Goal: Information Seeking & Learning: Learn about a topic

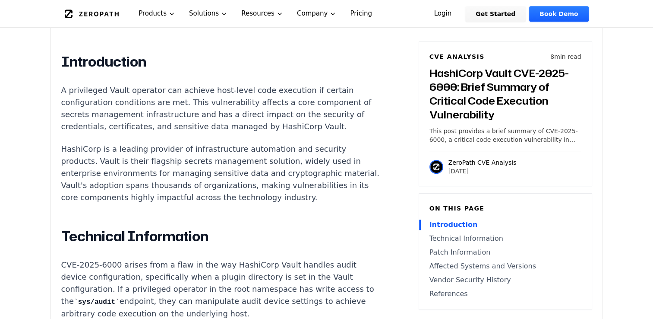
scroll to position [705, 0]
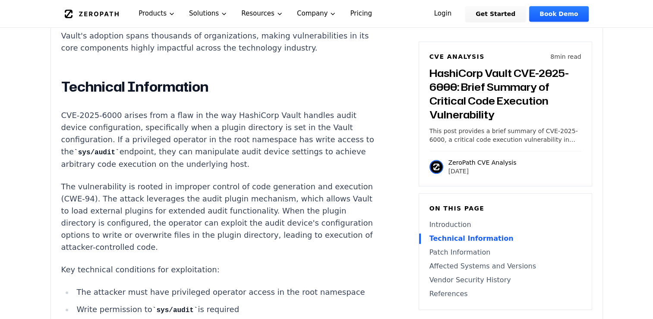
click at [97, 148] on code "sys/audit" at bounding box center [97, 152] width 46 height 8
drag, startPoint x: 97, startPoint y: 139, endPoint x: 107, endPoint y: 142, distance: 10.5
click at [107, 148] on code "sys/audit" at bounding box center [97, 152] width 46 height 8
drag, startPoint x: 107, startPoint y: 142, endPoint x: 95, endPoint y: 142, distance: 12.1
click at [95, 148] on code "sys/audit" at bounding box center [97, 152] width 46 height 8
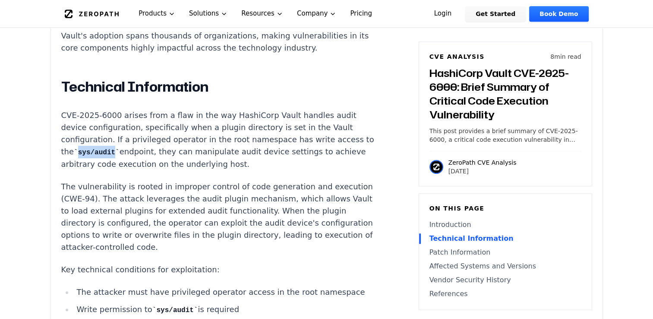
drag, startPoint x: 95, startPoint y: 142, endPoint x: 114, endPoint y: 145, distance: 20.2
click at [114, 145] on p "CVE-2025-6000 arises from a flaw in the way HashiCorp Vault handles audit devic…" at bounding box center [221, 139] width 321 height 61
copy code "sys/audit"
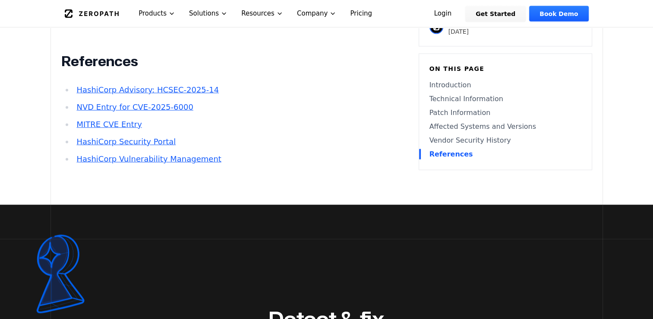
scroll to position [1756, 0]
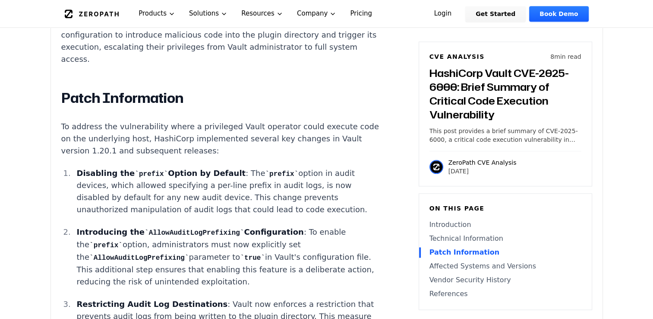
scroll to position [1034, 0]
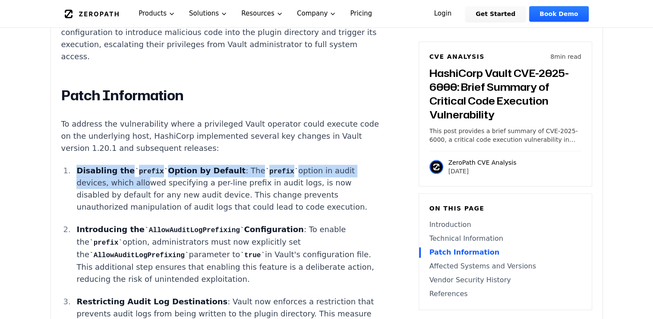
drag, startPoint x: 78, startPoint y: 158, endPoint x: 135, endPoint y: 167, distance: 57.3
click at [135, 167] on p "Disabling the prefix Option by Default : The prefix option in audit devices, wh…" at bounding box center [229, 188] width 306 height 49
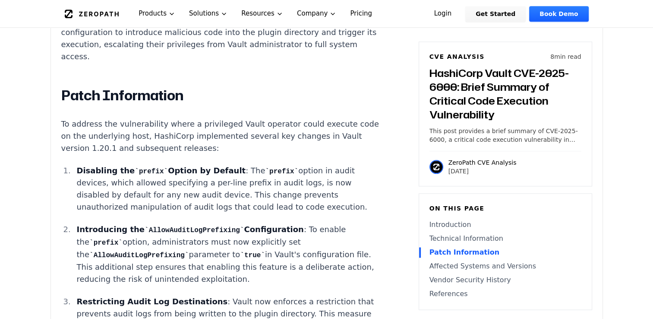
drag, startPoint x: 135, startPoint y: 167, endPoint x: 79, endPoint y: 138, distance: 62.6
click at [79, 138] on p "To address the vulnerability where a privileged Vault operator could execute co…" at bounding box center [221, 136] width 321 height 36
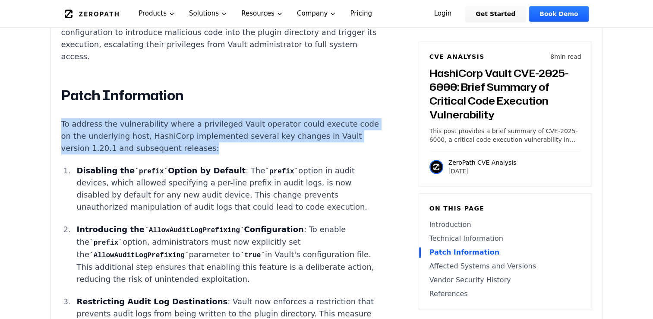
click at [79, 138] on p "To address the vulnerability where a privileged Vault operator could execute co…" at bounding box center [221, 136] width 321 height 36
drag, startPoint x: 79, startPoint y: 138, endPoint x: 85, endPoint y: 139, distance: 5.3
click at [85, 139] on p "To address the vulnerability where a privileged Vault operator could execute co…" at bounding box center [221, 136] width 321 height 36
click at [83, 139] on p "To address the vulnerability where a privileged Vault operator could execute co…" at bounding box center [221, 136] width 321 height 36
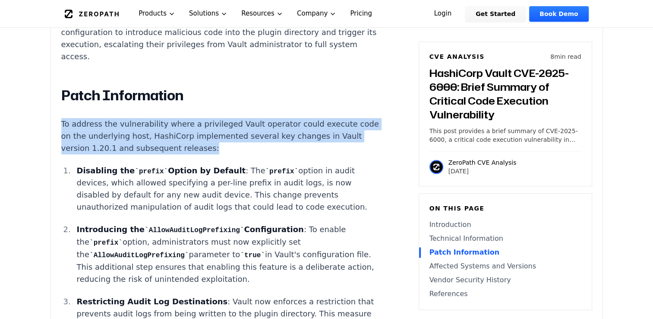
click at [79, 137] on p "To address the vulnerability where a privileged Vault operator could execute co…" at bounding box center [221, 136] width 321 height 36
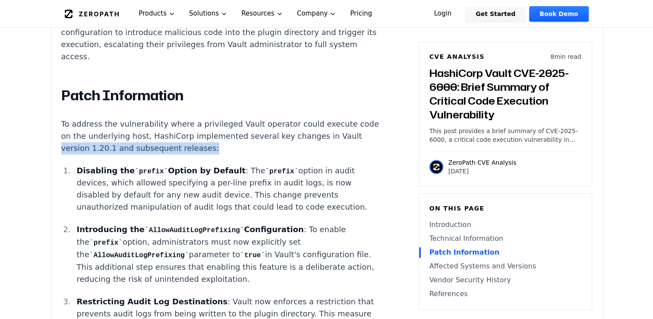
drag, startPoint x: 79, startPoint y: 137, endPoint x: 227, endPoint y: 139, distance: 148.1
click at [227, 139] on p "To address the vulnerability where a privileged Vault operator could execute co…" at bounding box center [221, 136] width 321 height 36
copy p "version 1.20.1 and subsequent releases:"
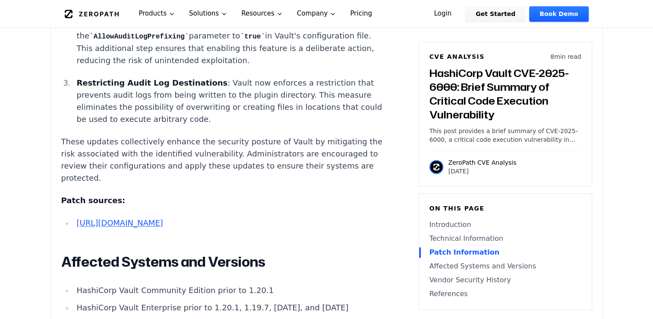
scroll to position [1293, 0]
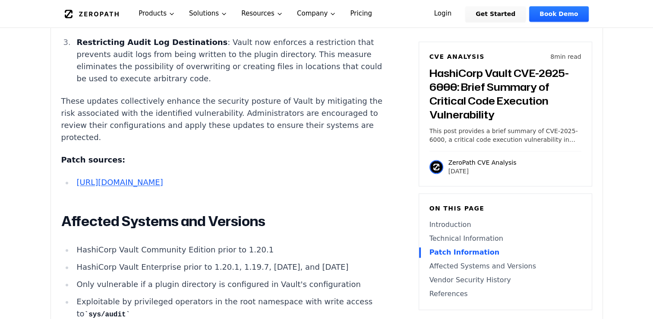
click at [163, 182] on link "https://discuss.hashicorp.com/t/hcsec-2025-14-privileged-vault-operator-may-exe…" at bounding box center [119, 181] width 86 height 9
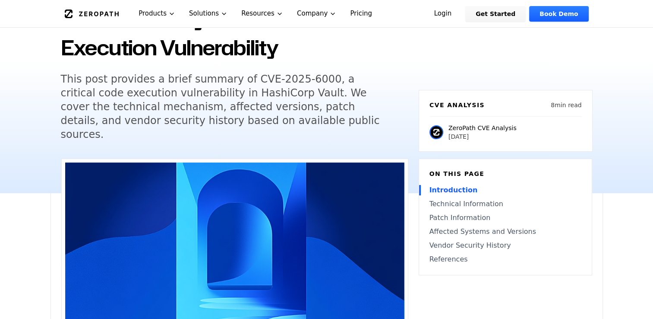
scroll to position [99, 0]
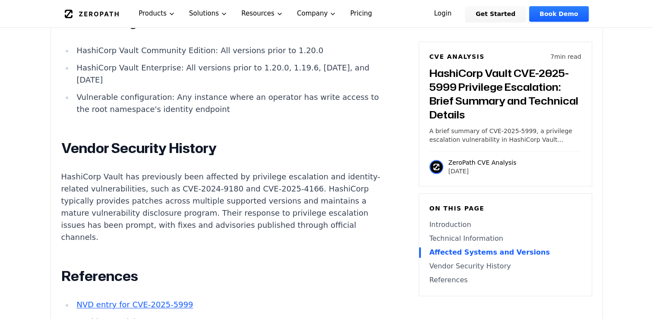
scroll to position [749, 0]
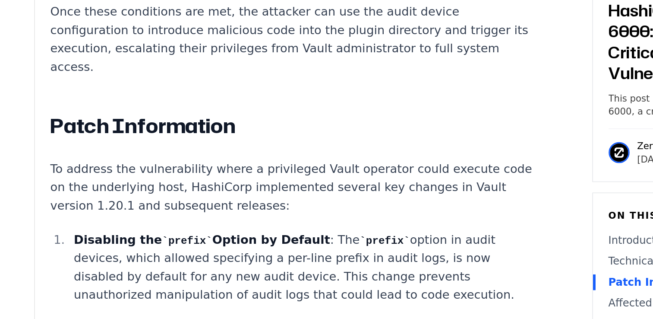
scroll to position [981, 0]
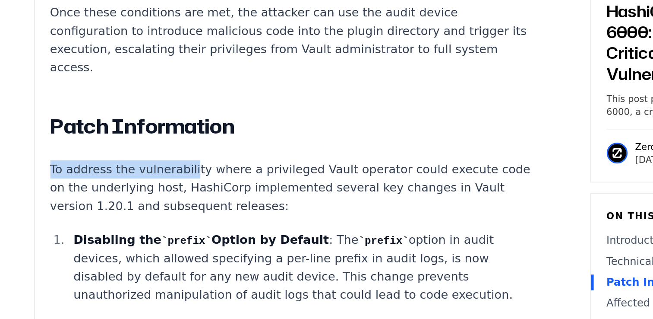
drag, startPoint x: 62, startPoint y: 167, endPoint x: 148, endPoint y: 171, distance: 86.4
click at [148, 171] on p "To address the vulnerability where a privileged Vault operator could execute co…" at bounding box center [221, 189] width 321 height 36
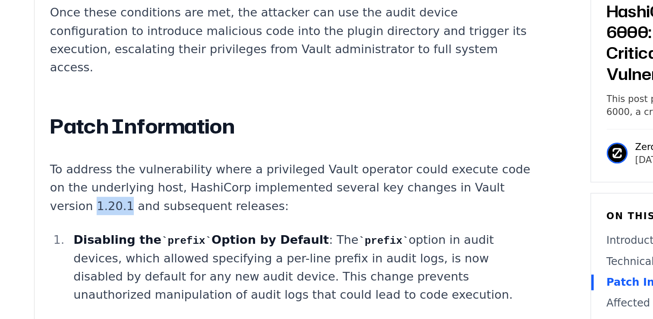
drag, startPoint x: 107, startPoint y: 191, endPoint x: 128, endPoint y: 189, distance: 20.4
click at [128, 189] on p "To address the vulnerability where a privileged Vault operator could execute co…" at bounding box center [221, 189] width 321 height 36
drag, startPoint x: 128, startPoint y: 189, endPoint x: 153, endPoint y: 189, distance: 25.0
click at [153, 189] on p "To address the vulnerability where a privileged Vault operator could execute co…" at bounding box center [221, 189] width 321 height 36
drag, startPoint x: 153, startPoint y: 189, endPoint x: 182, endPoint y: 189, distance: 29.4
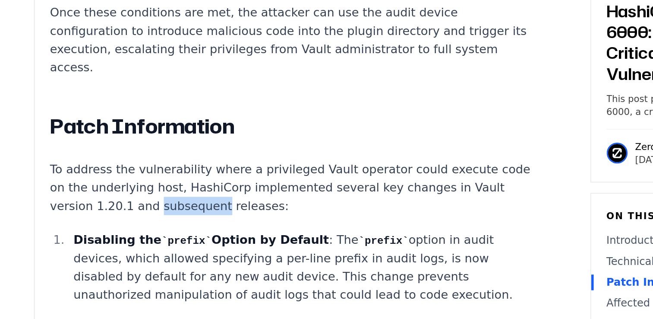
click at [182, 189] on p "To address the vulnerability where a privileged Vault operator could execute co…" at bounding box center [221, 189] width 321 height 36
click at [76, 218] on li "Disabling the prefix Option by Default : The prefix option in audit devices, wh…" at bounding box center [227, 242] width 309 height 49
drag, startPoint x: 76, startPoint y: 212, endPoint x: 205, endPoint y: 211, distance: 129.1
click at [205, 218] on li "Disabling the prefix Option by Default : The prefix option in audit devices, wh…" at bounding box center [227, 242] width 309 height 49
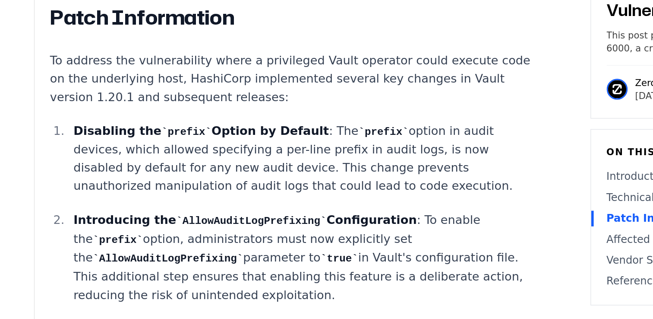
scroll to position [1015, 0]
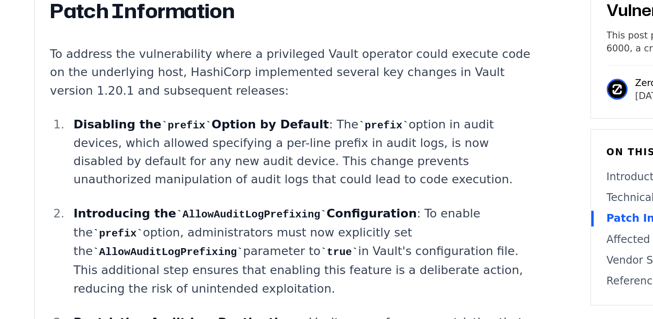
click at [74, 184] on li "Disabling the prefix Option by Default : The prefix option in audit devices, wh…" at bounding box center [227, 208] width 309 height 49
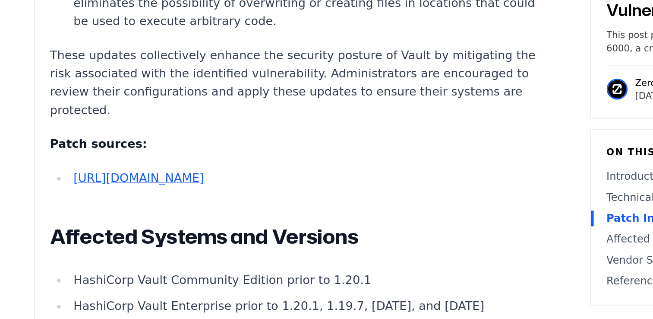
scroll to position [1250, 0]
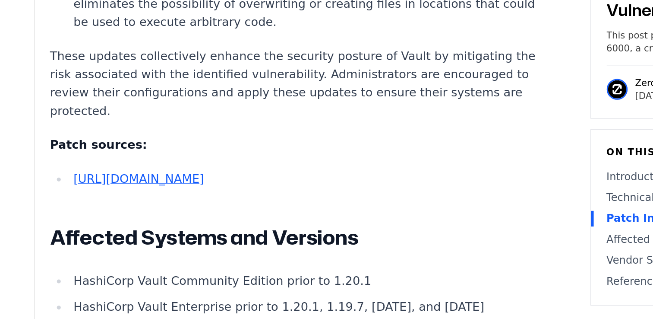
click at [123, 229] on link "[URL][DOMAIN_NAME]" at bounding box center [119, 225] width 86 height 9
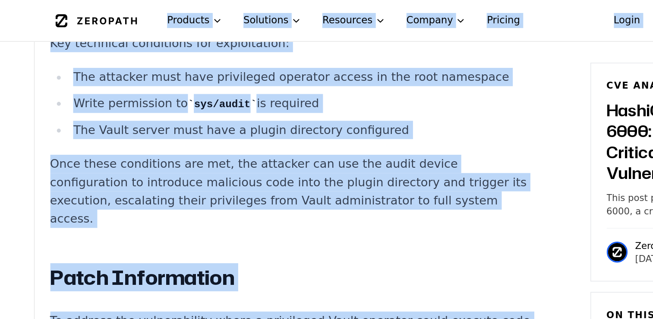
scroll to position [787, 0]
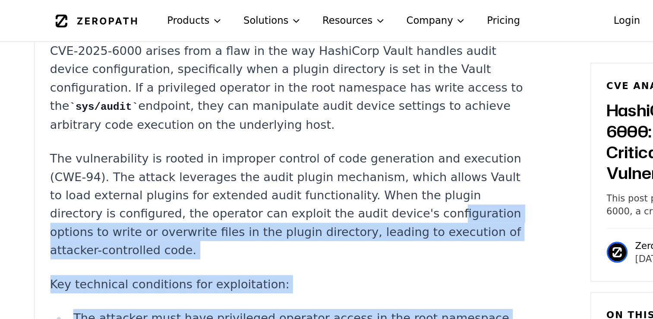
drag, startPoint x: 271, startPoint y: 222, endPoint x: 76, endPoint y: 146, distance: 209.4
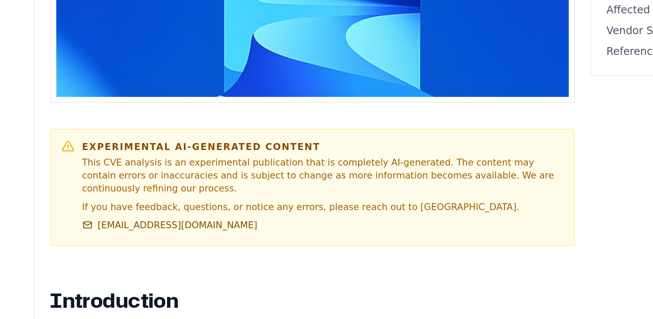
scroll to position [315, 0]
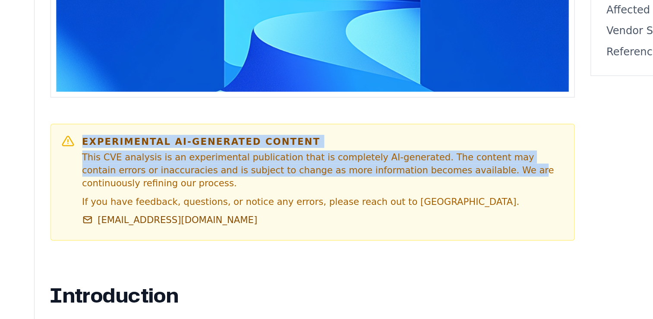
drag, startPoint x: 79, startPoint y: 188, endPoint x: 306, endPoint y: 209, distance: 228.5
click at [306, 209] on div "Experimental AI-Generated Content This CVE analysis is an experimental publicat…" at bounding box center [235, 228] width 332 height 63
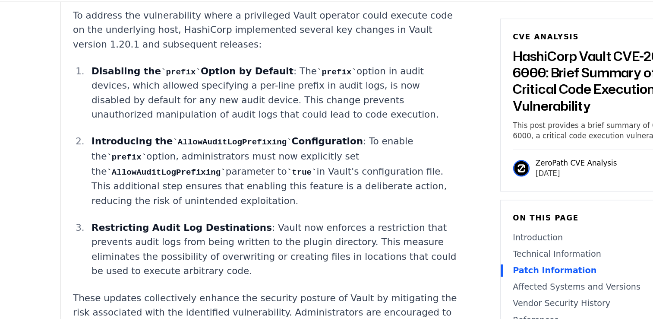
scroll to position [1119, 0]
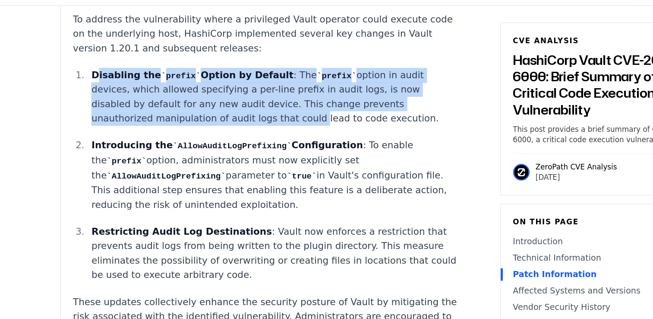
drag, startPoint x: 81, startPoint y: 72, endPoint x: 250, endPoint y: 113, distance: 174.0
click at [250, 113] on p "Disabling the prefix Option by Default : The prefix option in audit devices, wh…" at bounding box center [229, 103] width 306 height 49
click at [104, 92] on p "Disabling the prefix Option by Default : The prefix option in audit devices, wh…" at bounding box center [229, 103] width 306 height 49
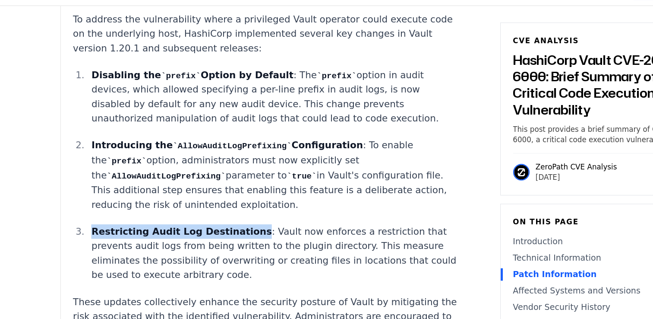
drag, startPoint x: 73, startPoint y: 202, endPoint x: 196, endPoint y: 205, distance: 122.6
click at [196, 210] on li "Restricting Audit Log Destinations : Vault now enforces a restriction that prev…" at bounding box center [227, 234] width 309 height 48
